Goal: Task Accomplishment & Management: Use online tool/utility

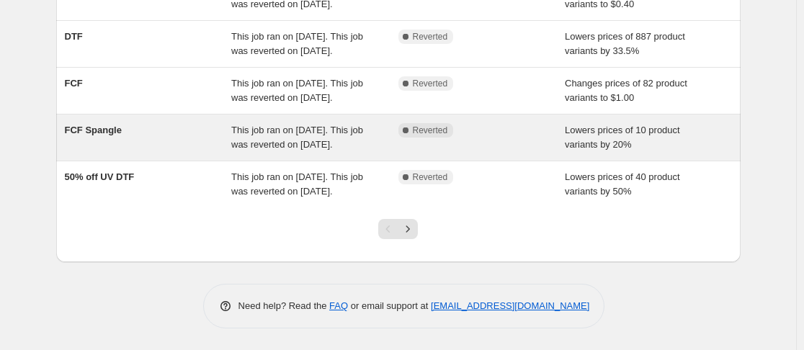
scroll to position [536, 0]
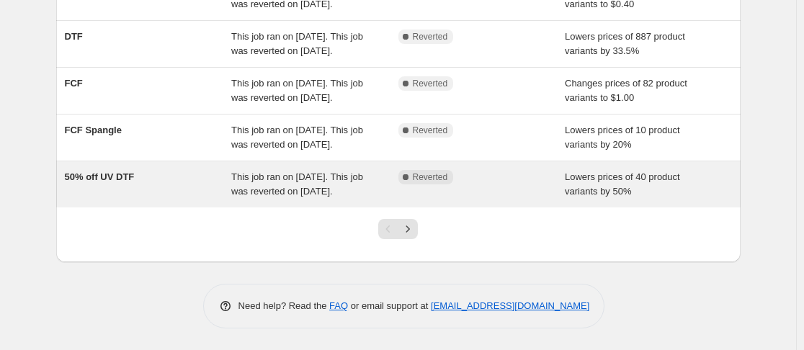
click at [305, 177] on span "This job ran on September 25, 2025. This job was reverted on September 25, 2025." at bounding box center [297, 183] width 132 height 25
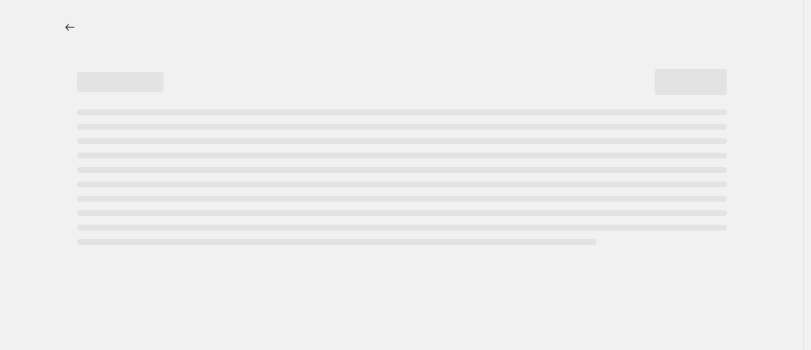
select select "percentage"
select select "no_change"
select select "product_status"
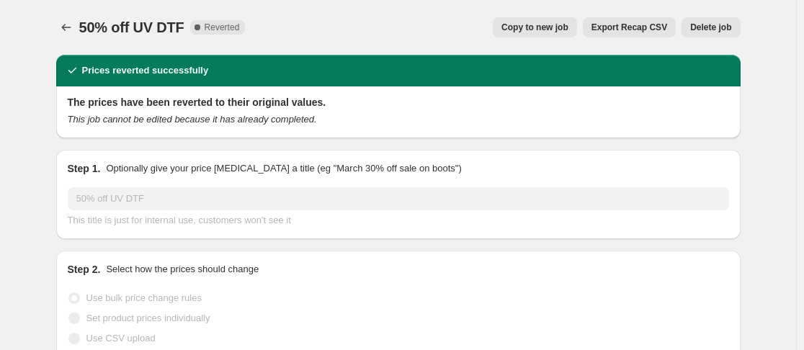
select select "collection"
click at [552, 26] on span "Copy to new job" at bounding box center [534, 28] width 67 height 12
select select "percentage"
select select "no_change"
select select "collection"
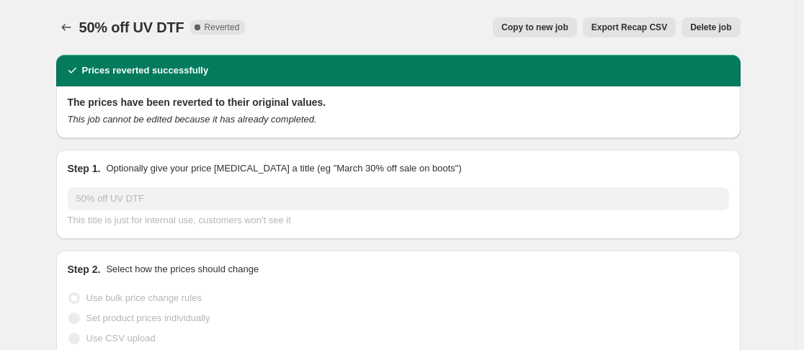
select select "product_status"
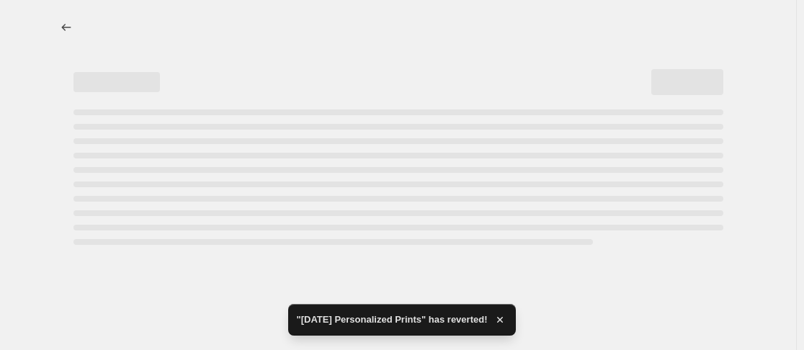
select select "percentage"
select select "no_change"
select select "collection"
select select "product_status"
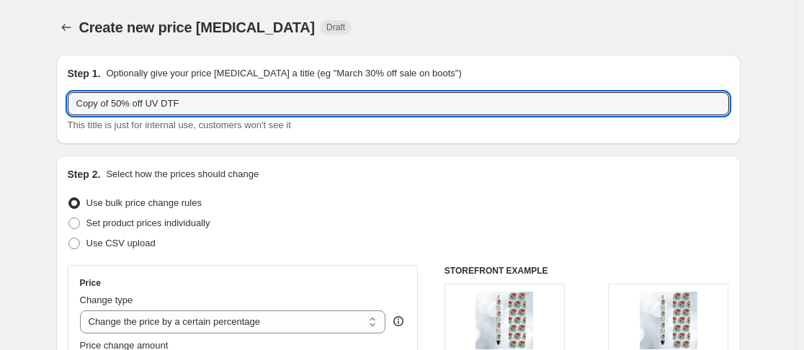
drag, startPoint x: 117, startPoint y: 103, endPoint x: 22, endPoint y: 107, distance: 95.2
type input "50% off UV DTF"
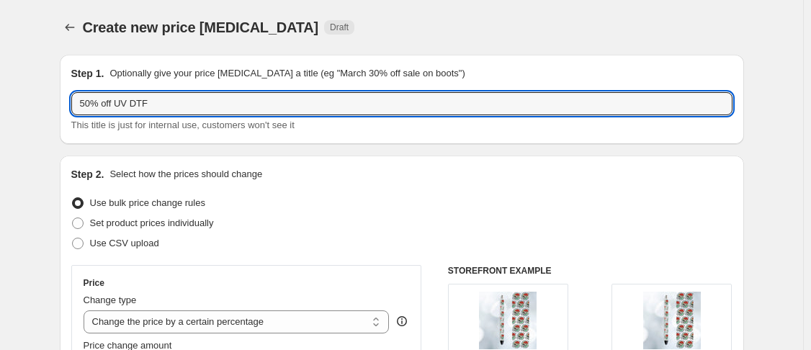
select select "percentage"
select select "no_change"
select select "collection"
select select "product_status"
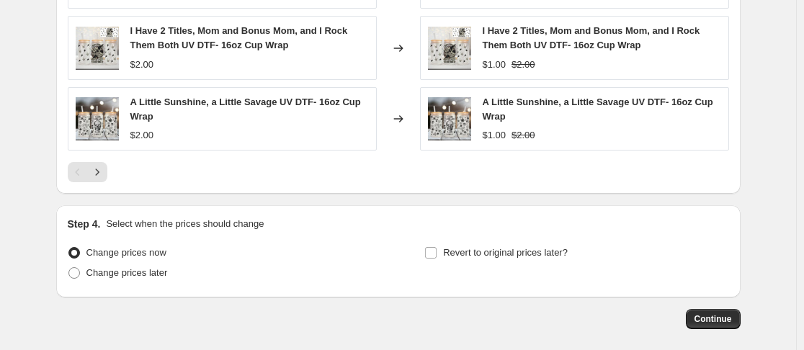
scroll to position [1298, 0]
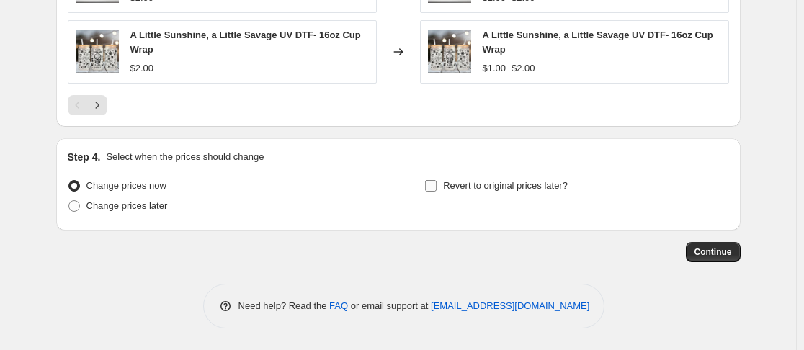
click at [432, 184] on input "Revert to original prices later?" at bounding box center [431, 186] width 12 height 12
checkbox input "true"
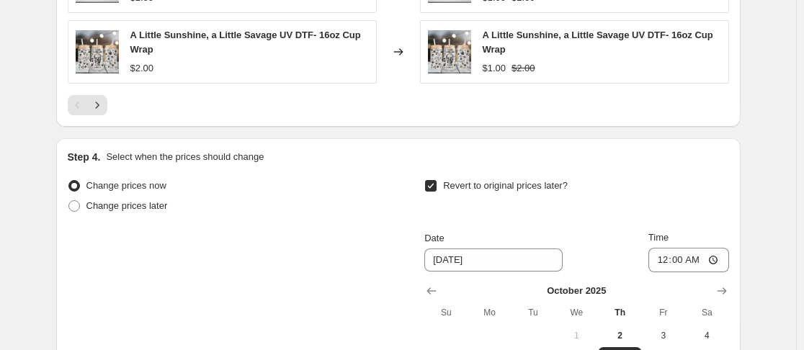
scroll to position [1427, 0]
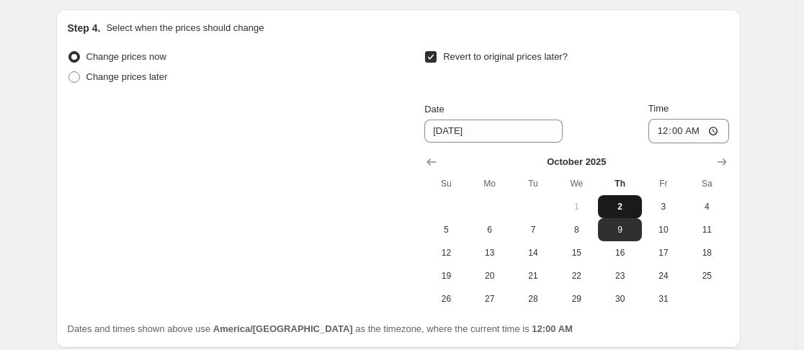
click at [623, 206] on span "2" at bounding box center [620, 207] width 32 height 12
type input "10/2/2025"
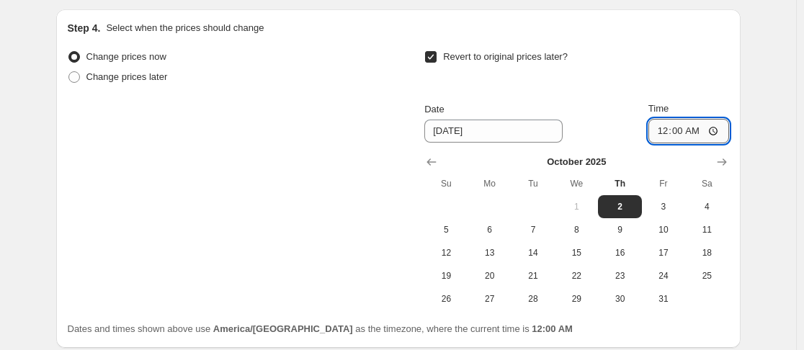
click at [663, 137] on input "00:00" at bounding box center [688, 131] width 81 height 24
type input "11:59"
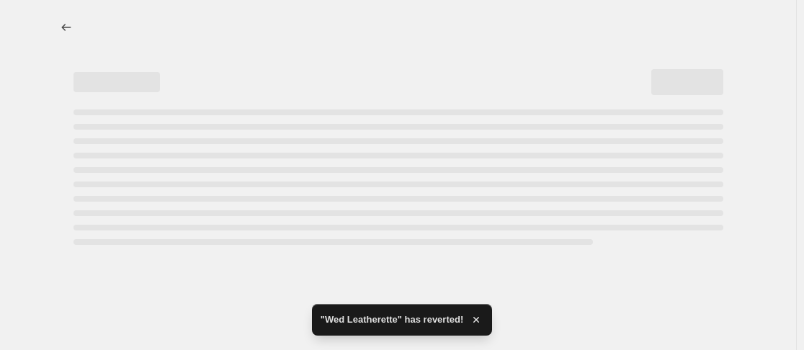
select select "percentage"
select select "no_change"
select select "collection"
select select "product_status"
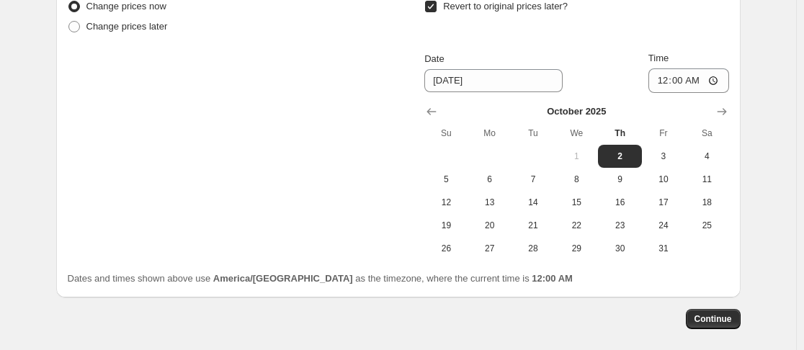
scroll to position [1478, 0]
click at [708, 313] on button "Continue" at bounding box center [713, 318] width 55 height 20
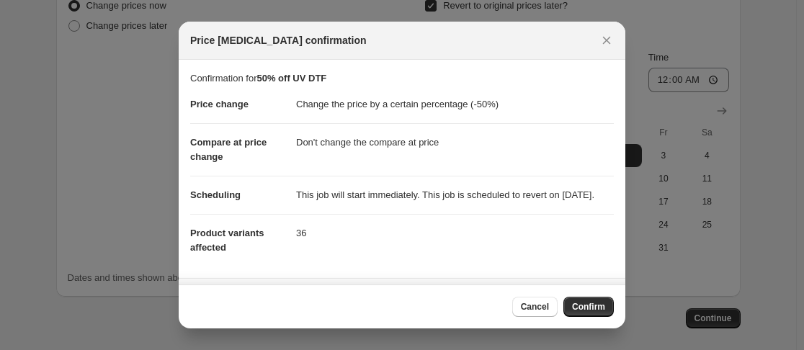
scroll to position [138, 0]
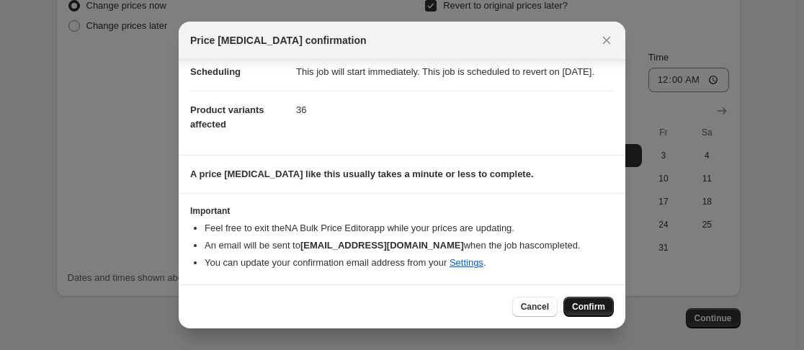
click at [602, 303] on span "Confirm" at bounding box center [588, 307] width 33 height 12
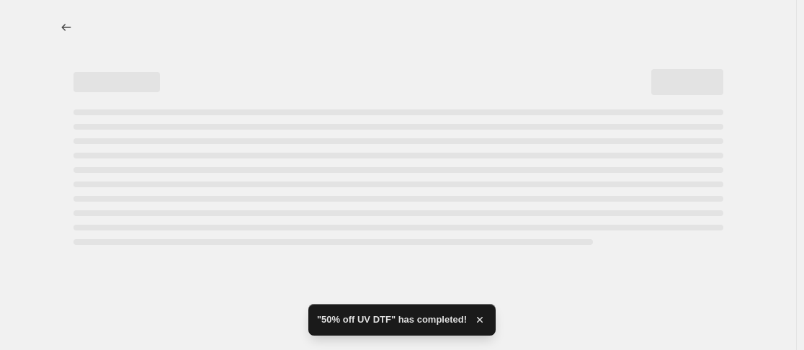
select select "percentage"
select select "no_change"
select select "collection"
select select "product_status"
